Goal: Find specific page/section: Locate a particular part of the current website

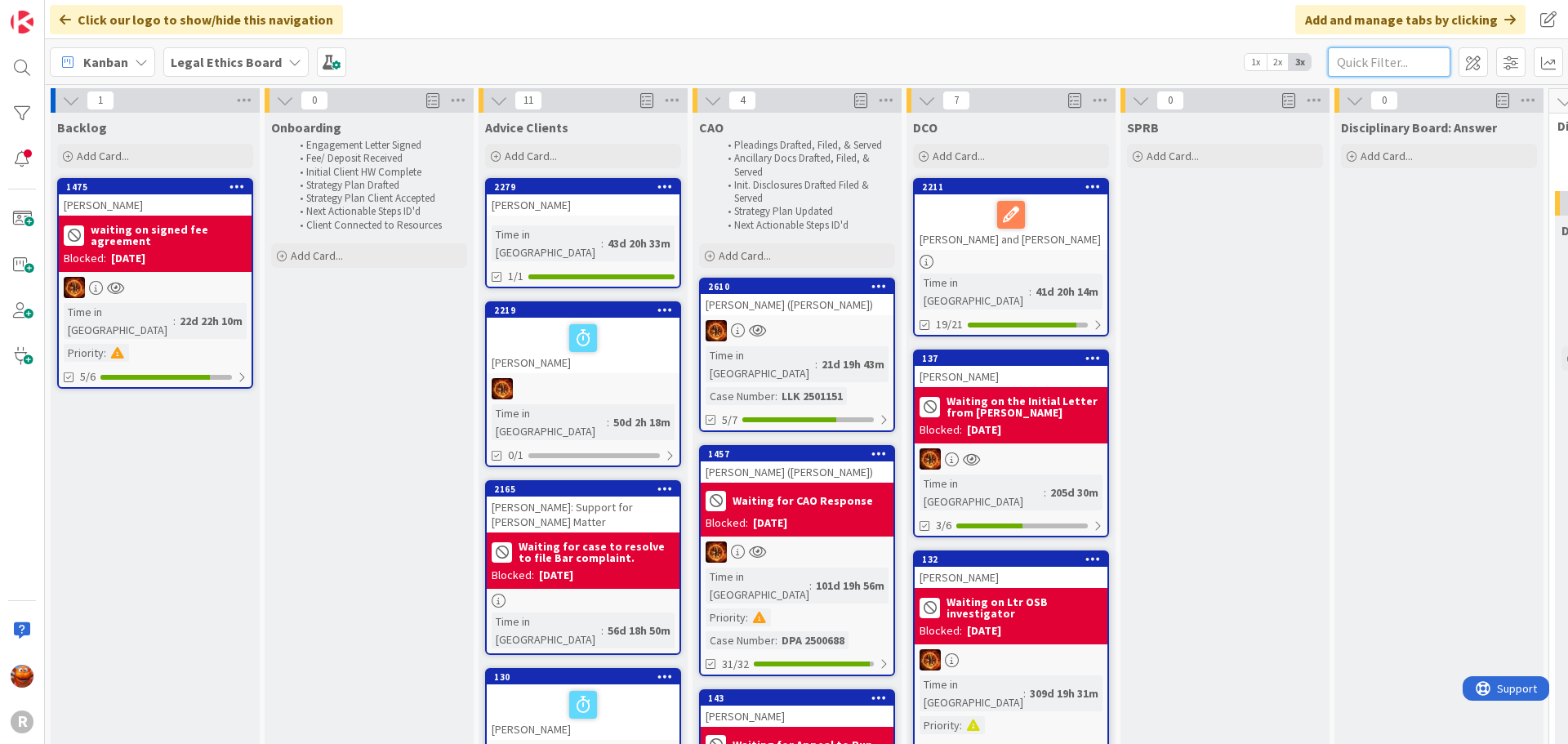
click at [1392, 63] on input "text" at bounding box center [1389, 62] width 122 height 29
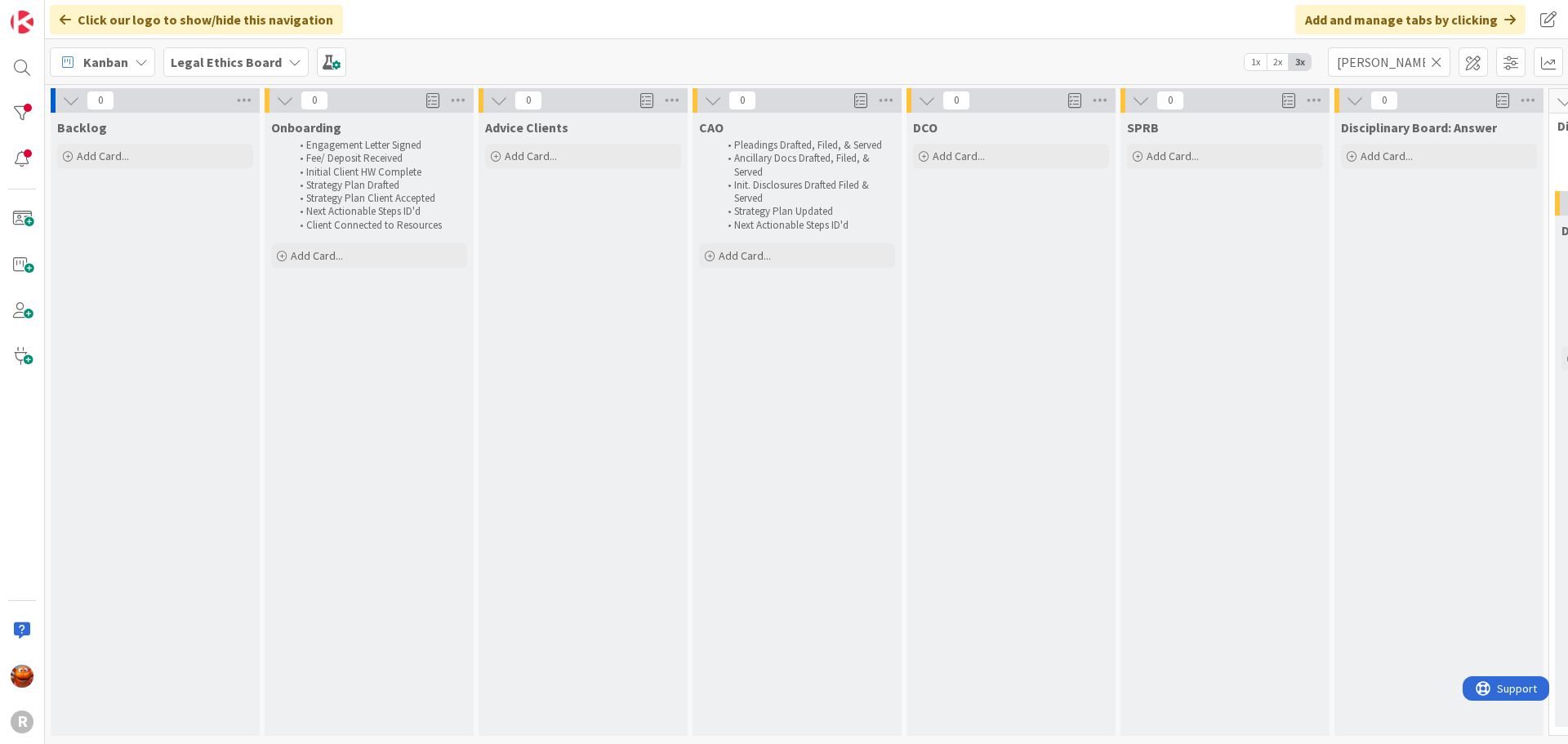
click at [236, 57] on b "Legal Ethics Board" at bounding box center [226, 62] width 111 height 16
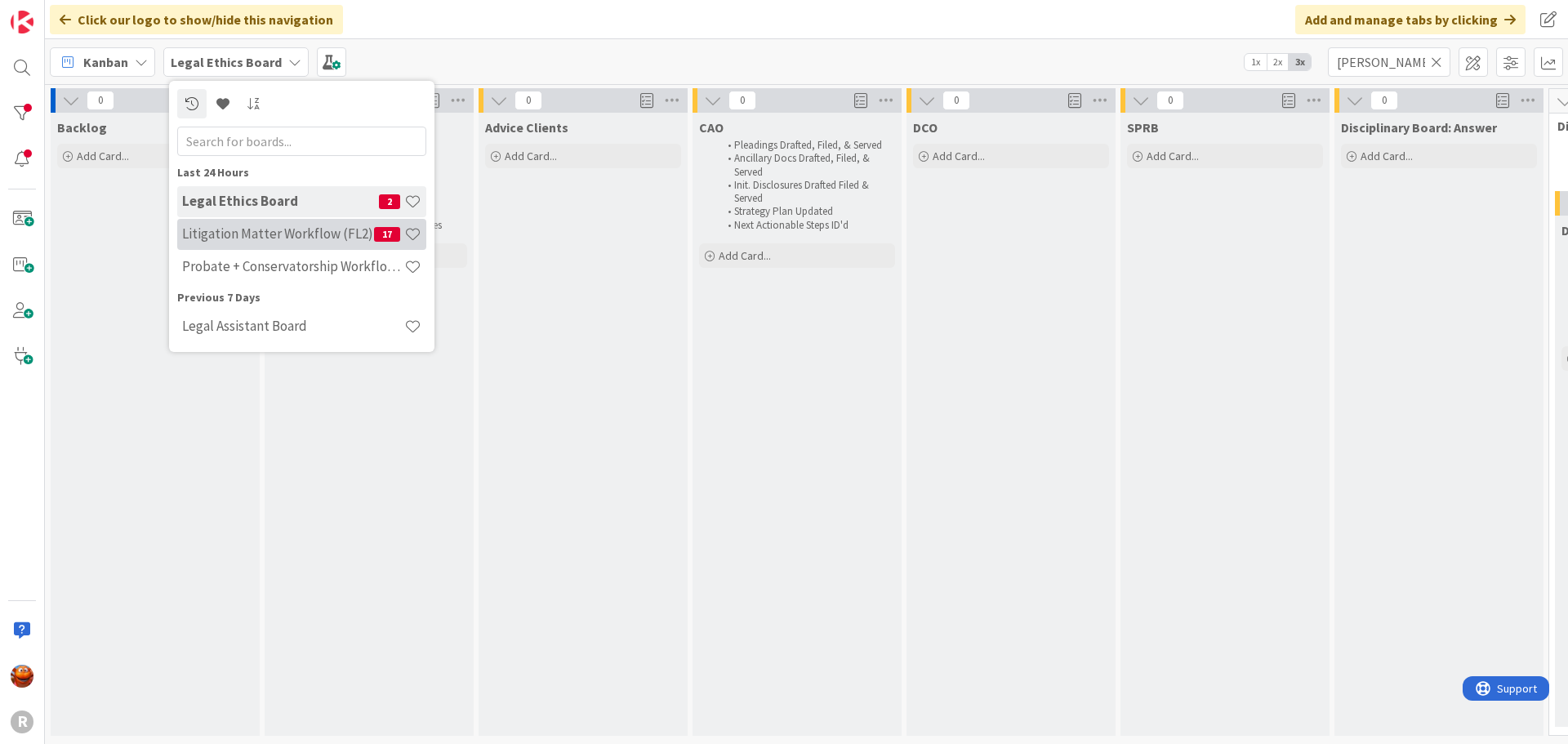
click at [240, 234] on h4 "Litigation Matter Workflow (FL2)" at bounding box center [278, 233] width 192 height 16
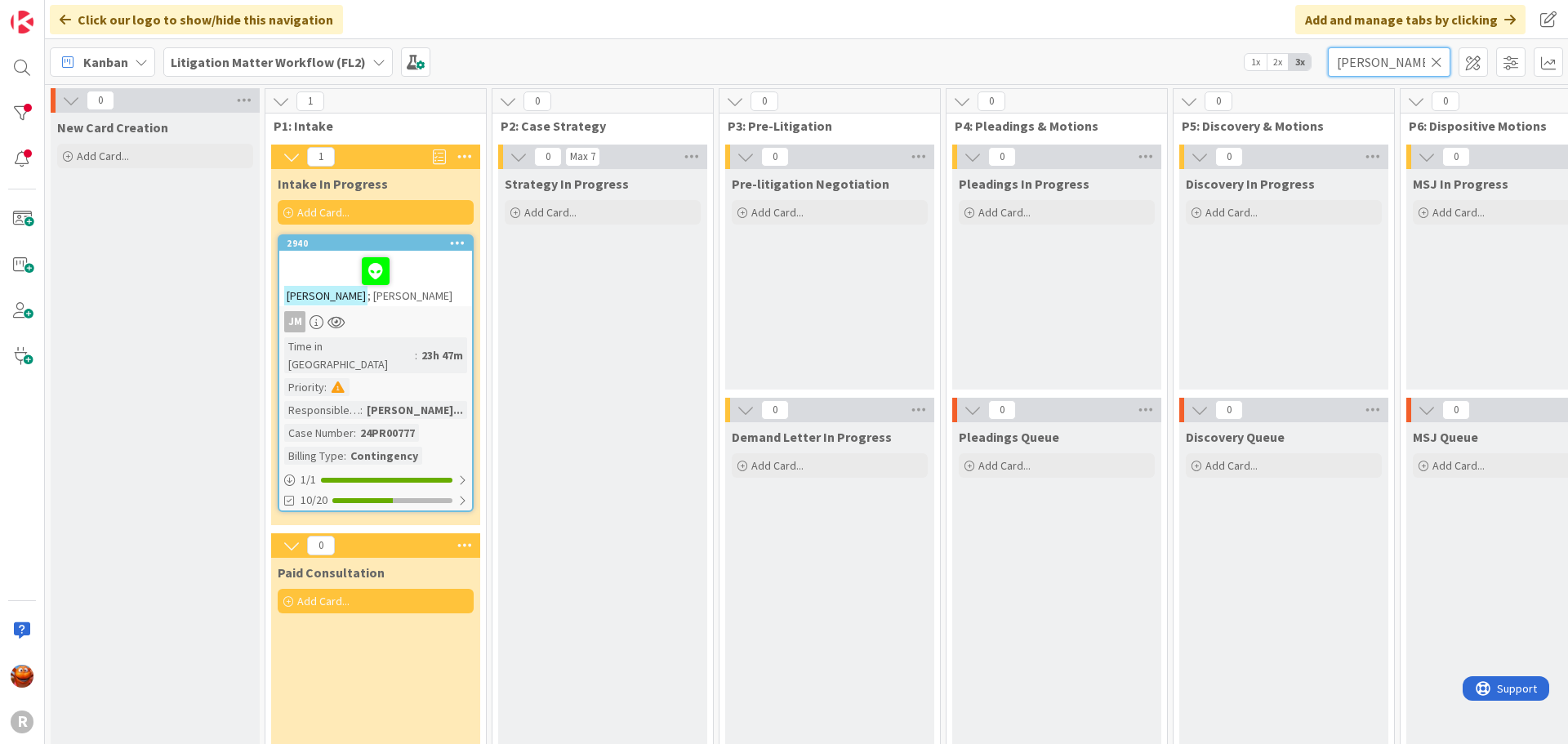
drag, startPoint x: 1379, startPoint y: 56, endPoint x: 1131, endPoint y: 26, distance: 249.8
click at [1131, 26] on div "Click our logo to show/hide this navigation Add and manage tabs by clicking Kan…" at bounding box center [806, 372] width 1523 height 744
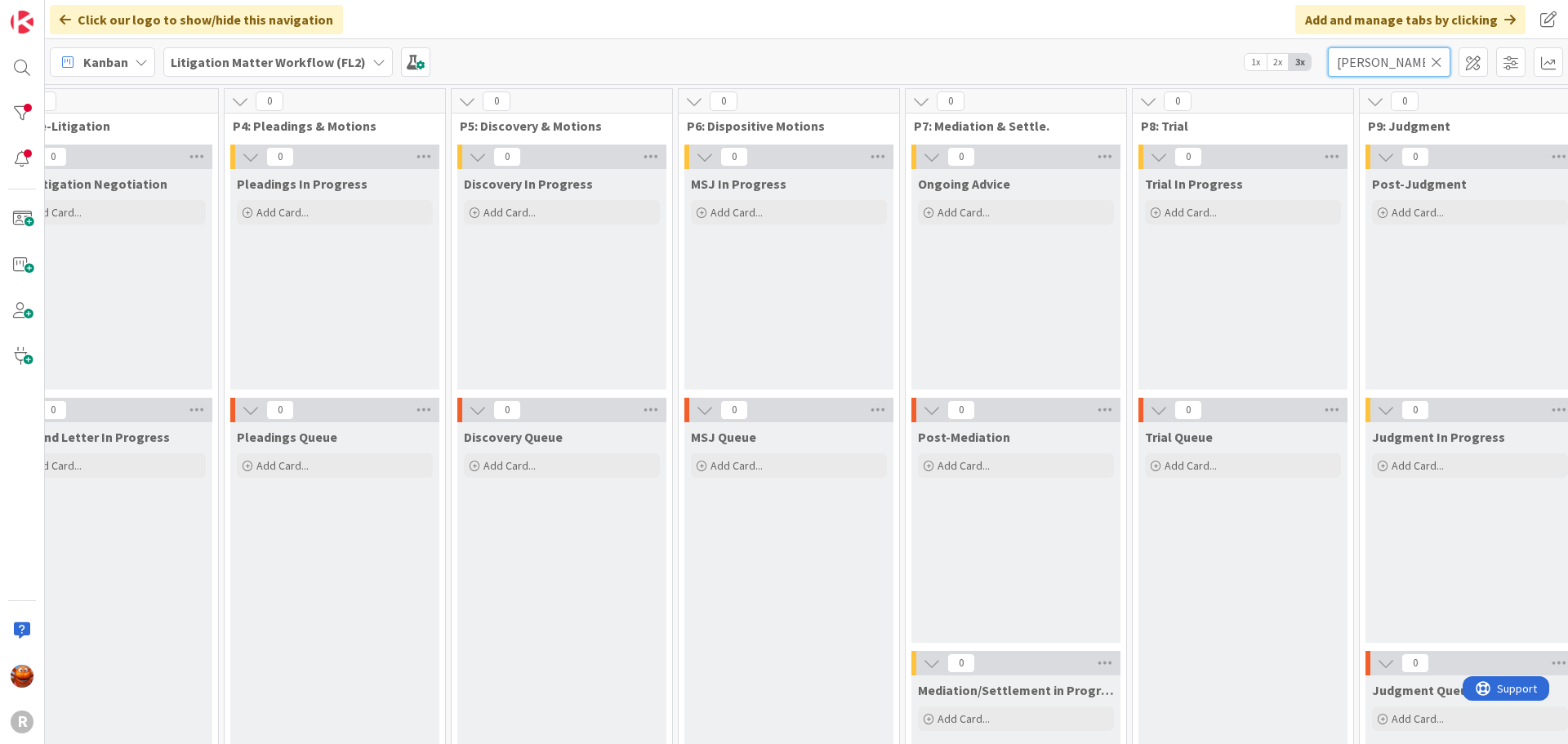
scroll to position [0, 1521]
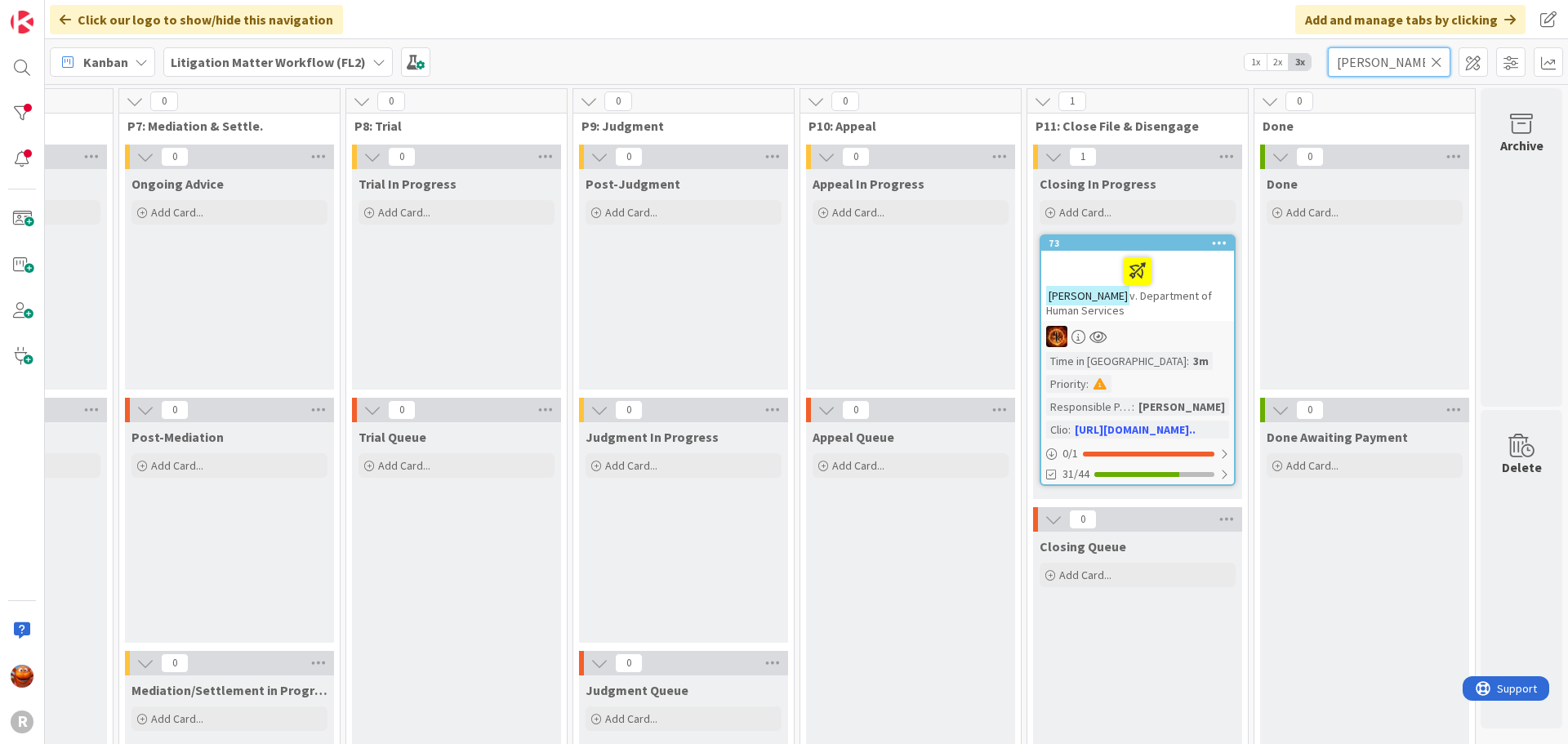
drag, startPoint x: 623, startPoint y: 740, endPoint x: 39, endPoint y: 1, distance: 941.9
type input "[PERSON_NAME]"
click at [1180, 304] on div "[PERSON_NAME] v. Department of Human Services" at bounding box center [1138, 286] width 193 height 71
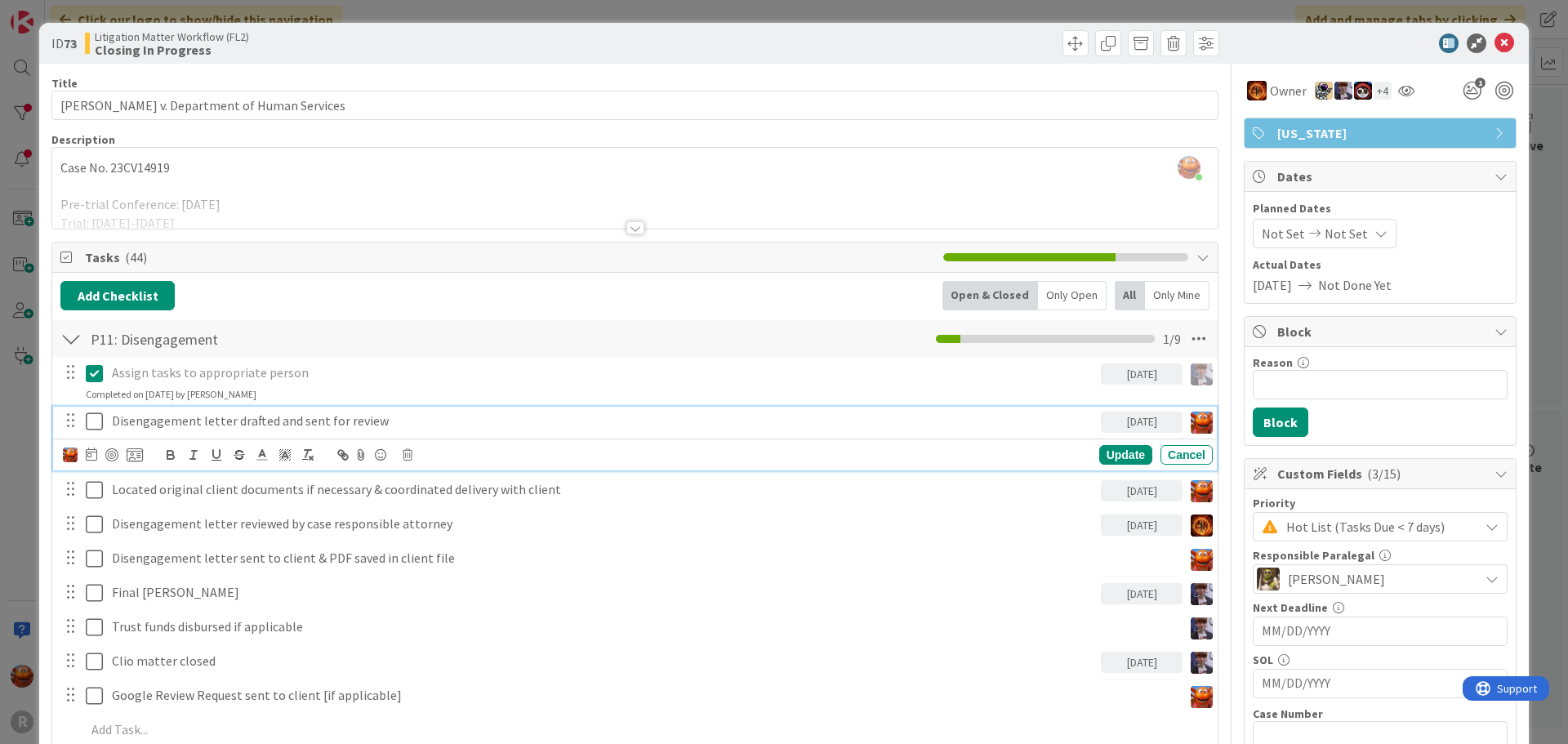
click at [299, 417] on p "Disengagement letter drafted and sent for review" at bounding box center [603, 421] width 982 height 19
click at [95, 458] on icon at bounding box center [91, 454] width 11 height 13
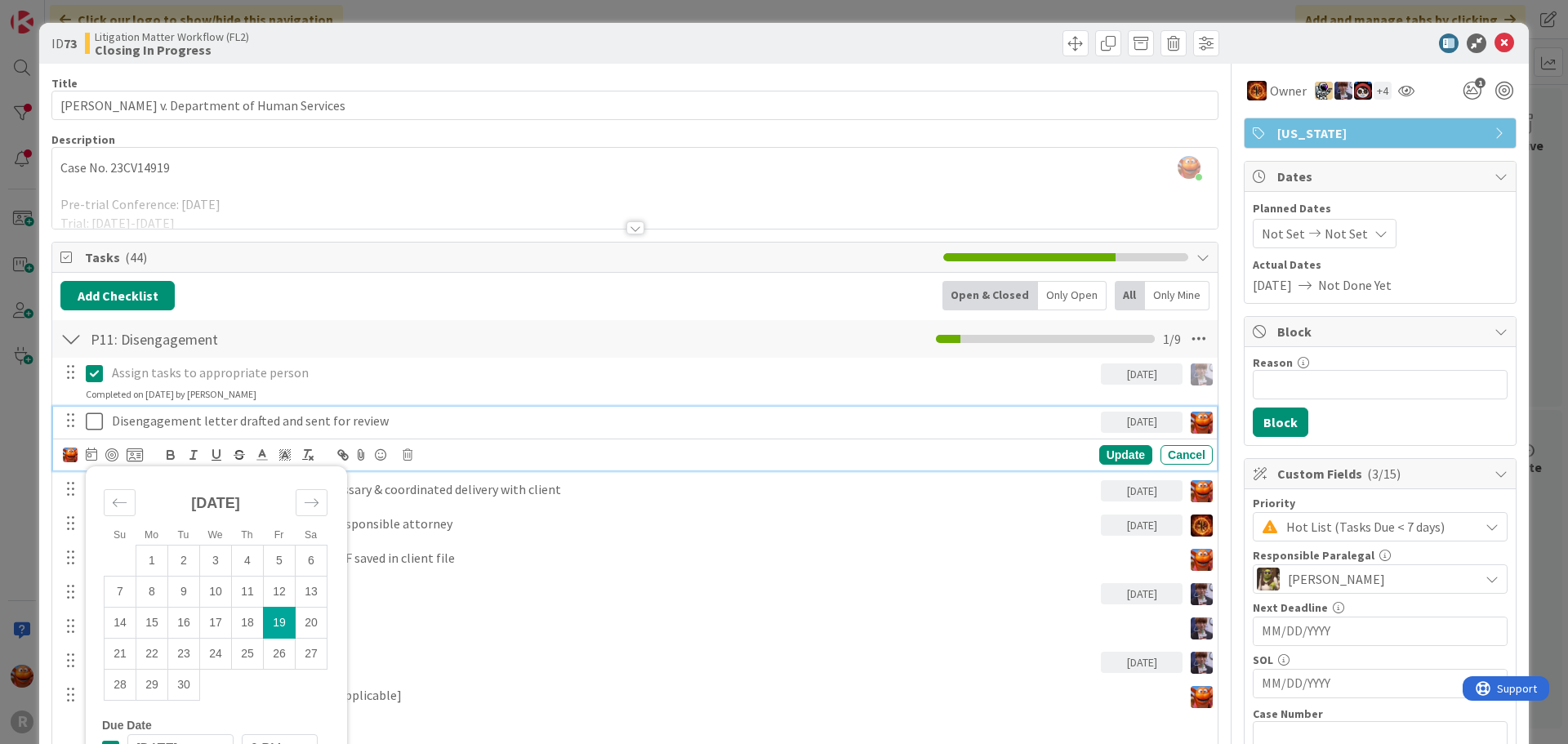
click at [274, 625] on td "19" at bounding box center [279, 623] width 32 height 31
click at [111, 459] on div at bounding box center [111, 455] width 13 height 13
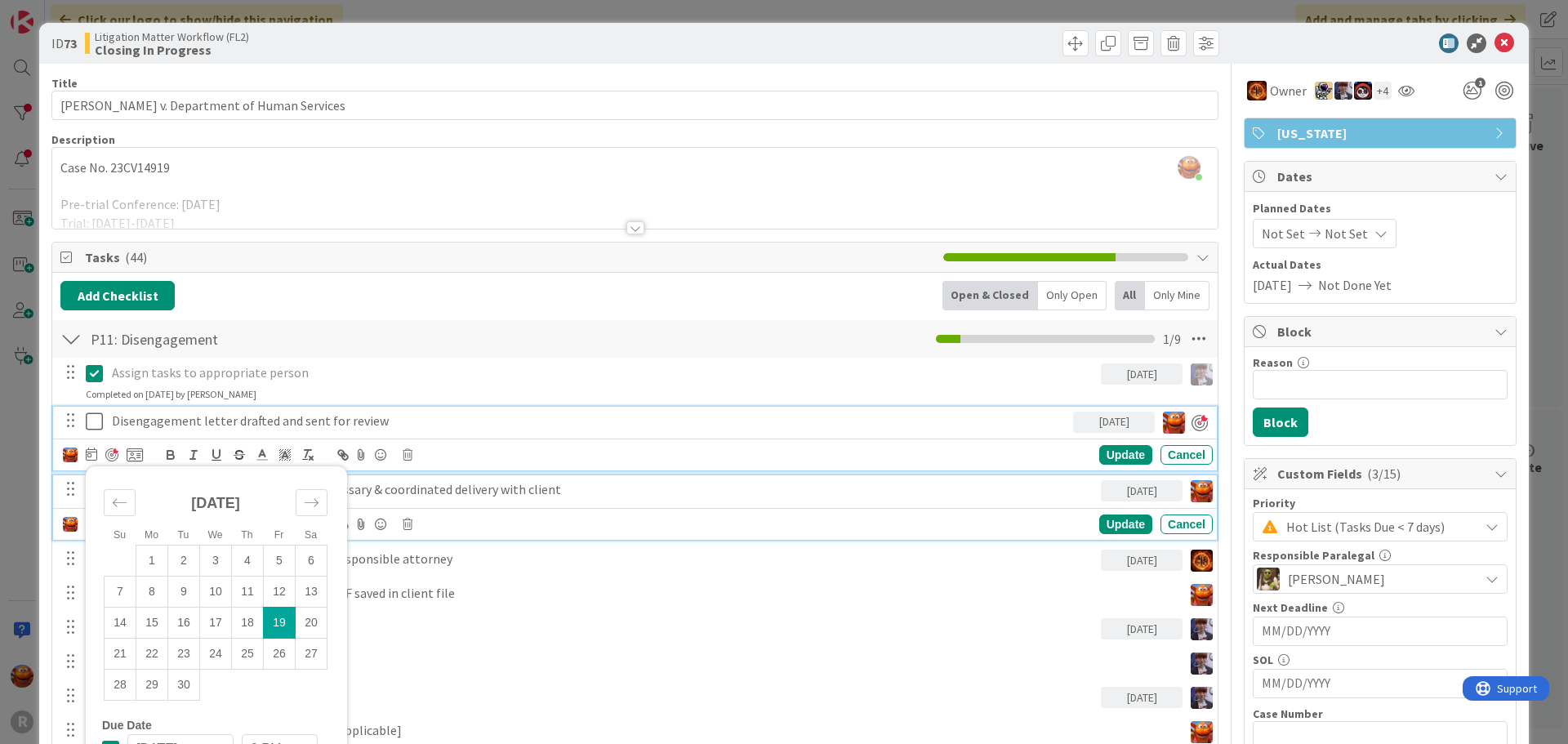
click at [548, 491] on p "Located original client documents if necessary & coordinated delivery with clie…" at bounding box center [603, 490] width 982 height 19
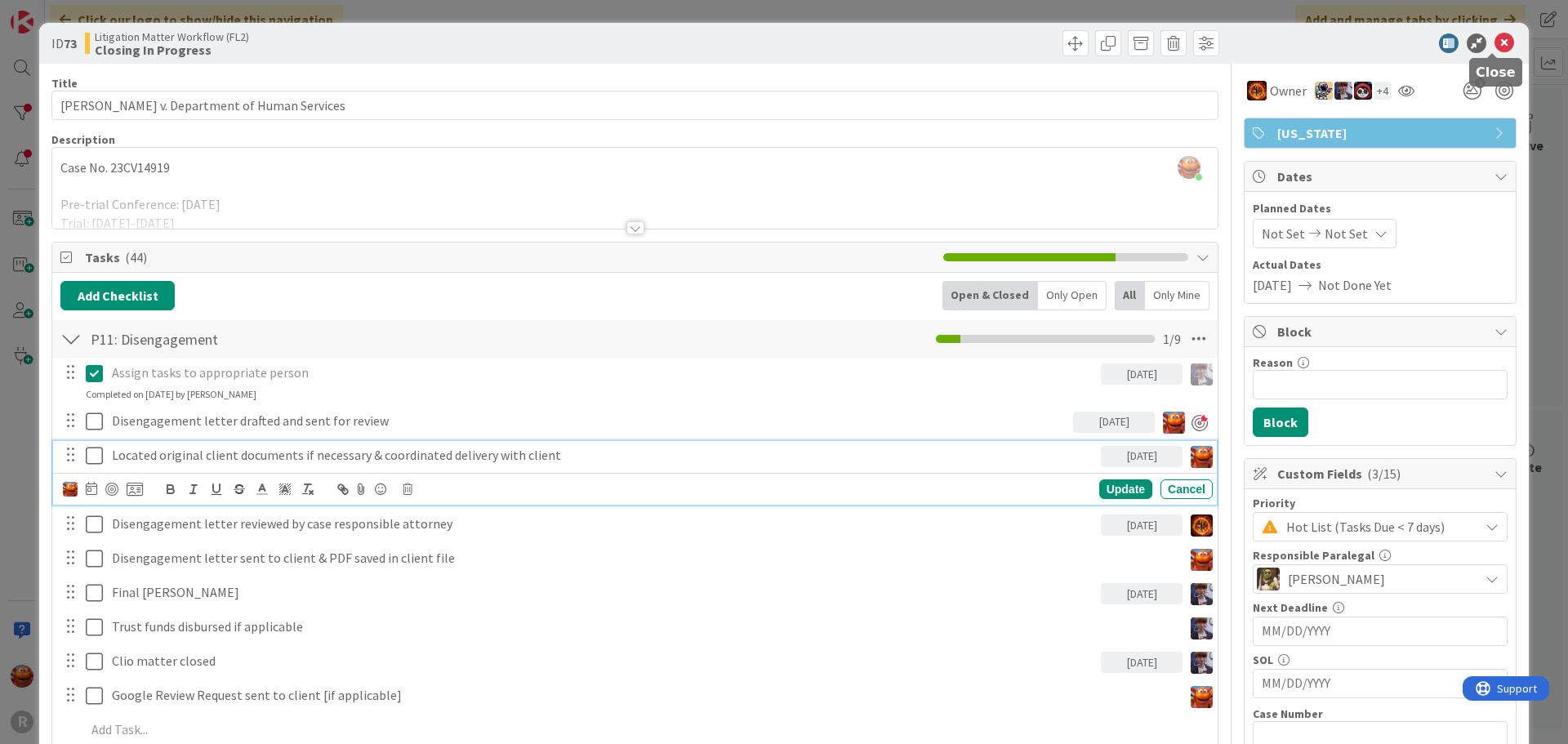
click at [1495, 44] on icon at bounding box center [1504, 43] width 20 height 20
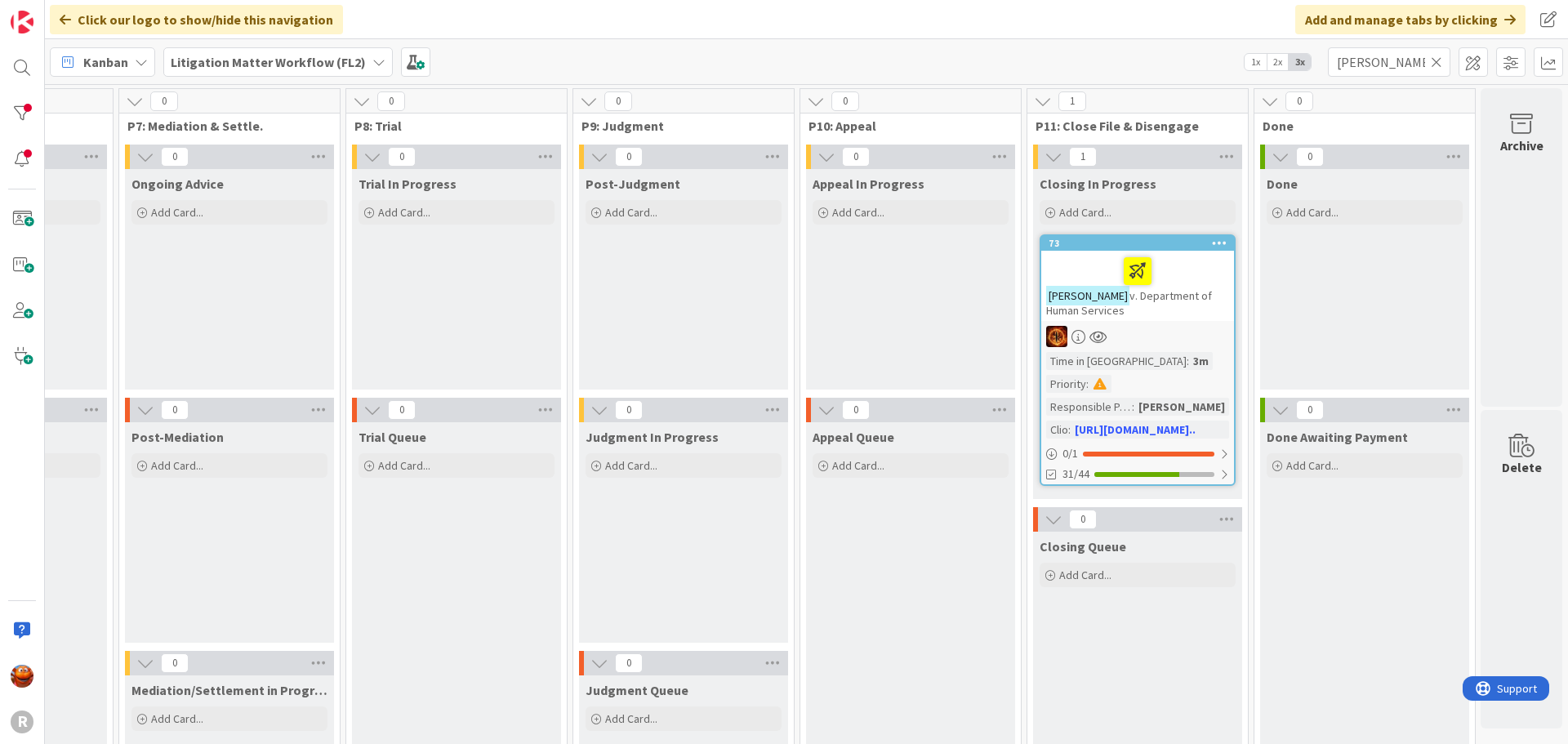
click at [1432, 57] on icon at bounding box center [1436, 62] width 11 height 15
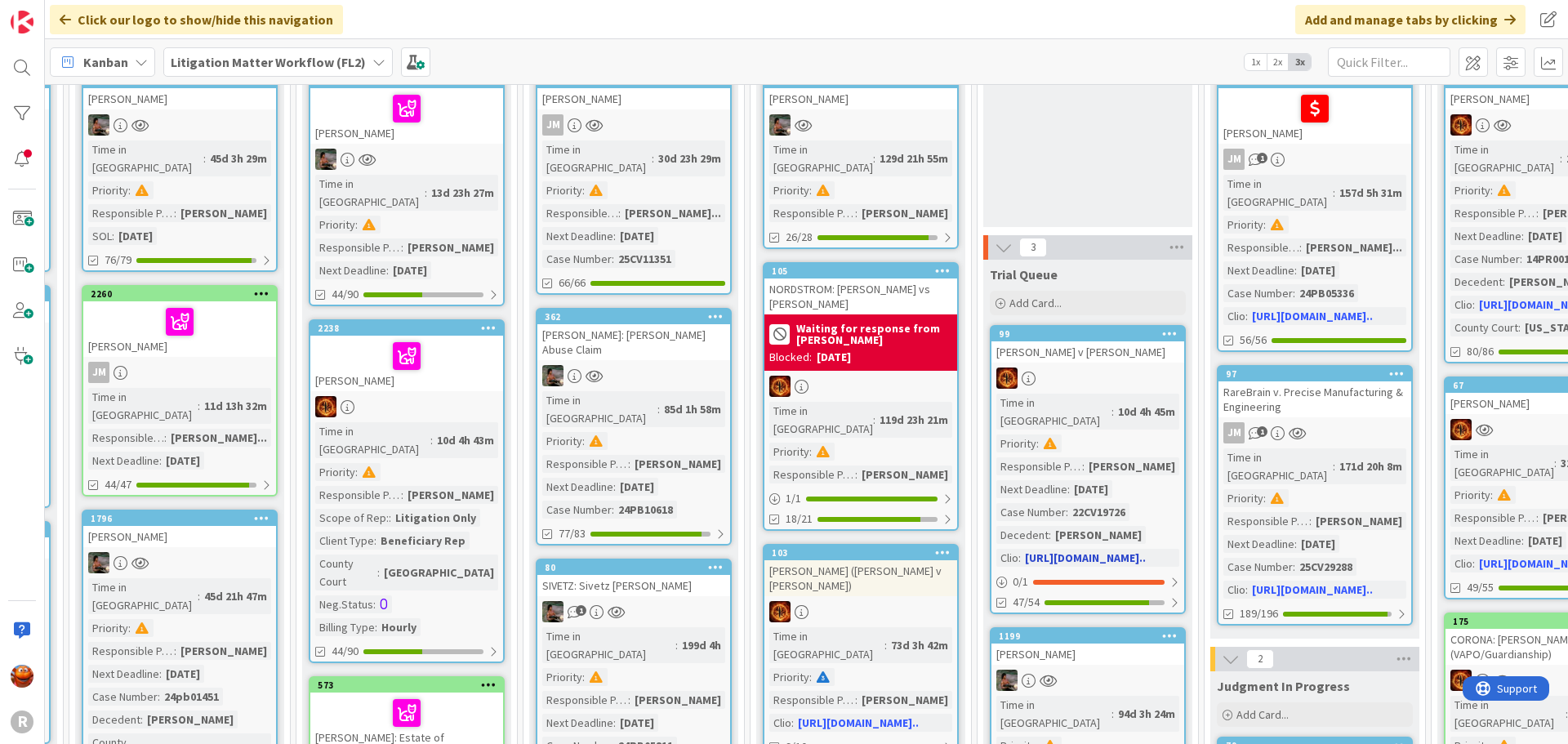
scroll to position [164, 877]
